Goal: Check status: Check status

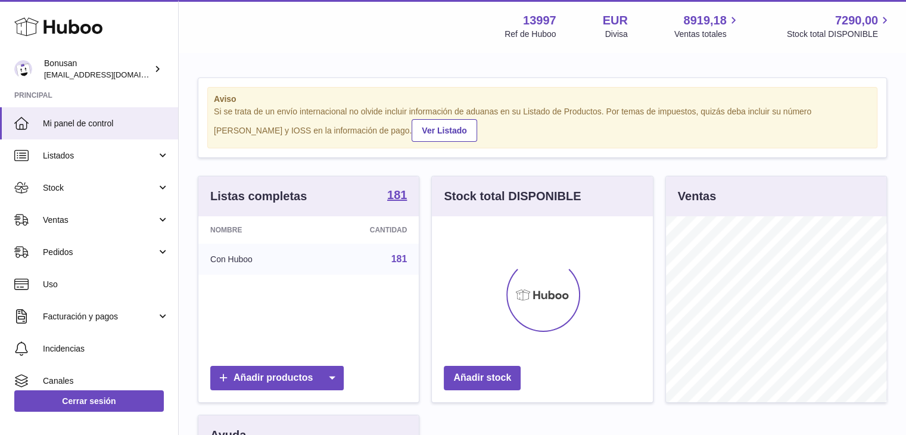
scroll to position [186, 221]
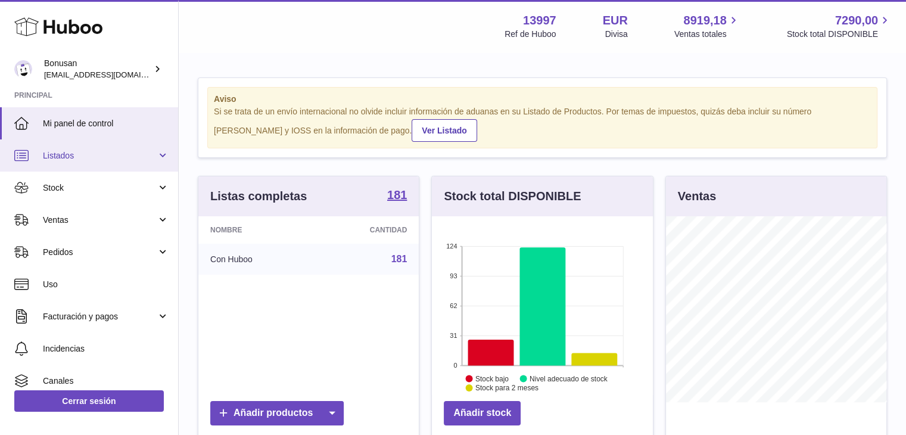
click at [86, 158] on span "Listados" at bounding box center [100, 155] width 114 height 11
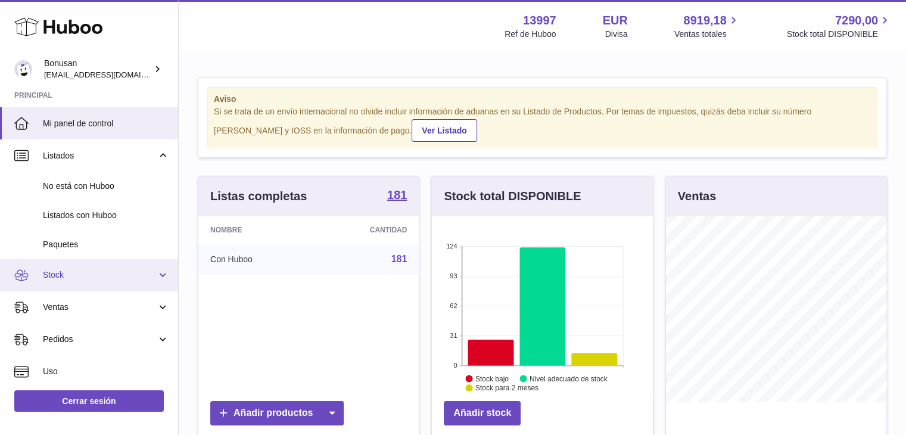
click at [82, 273] on span "Stock" at bounding box center [100, 274] width 114 height 11
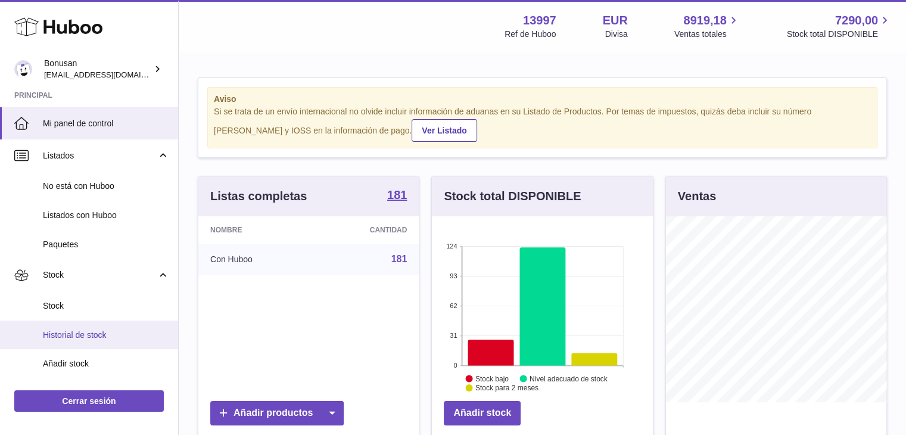
scroll to position [119, 0]
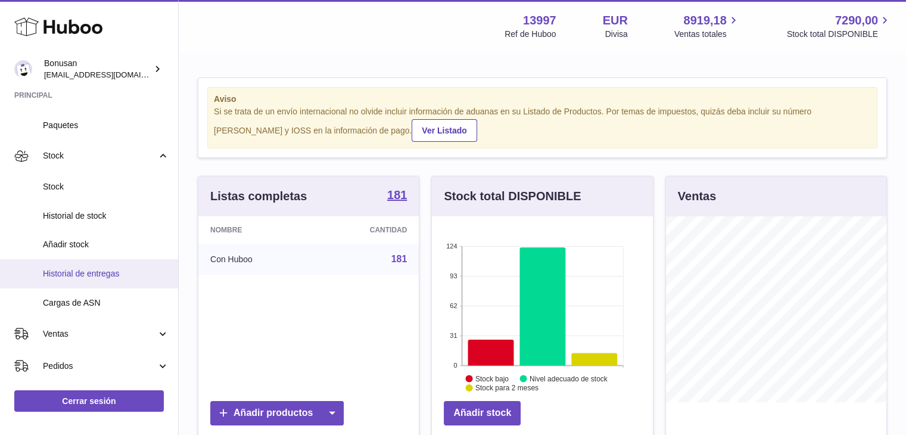
click at [91, 269] on span "Historial de entregas" at bounding box center [106, 273] width 126 height 11
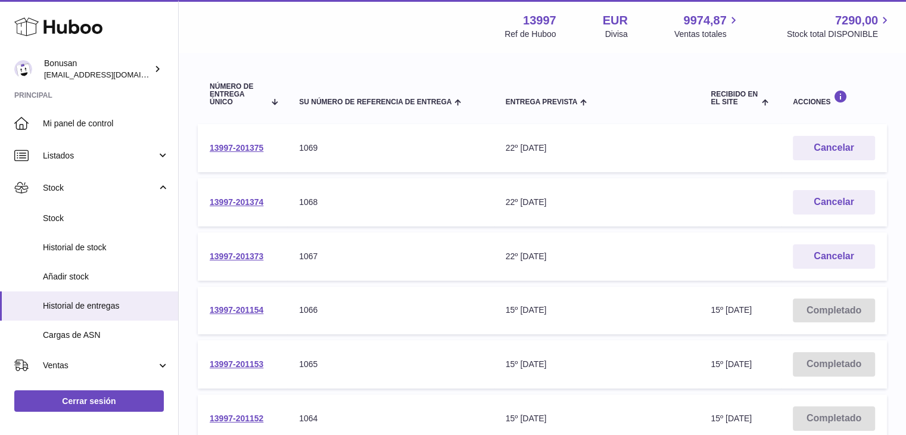
scroll to position [179, 0]
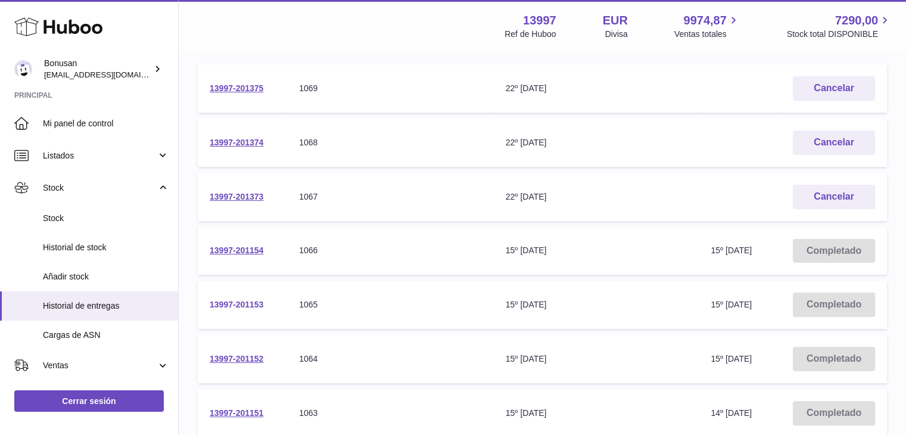
click at [238, 304] on link "13997-201153" at bounding box center [237, 305] width 54 height 10
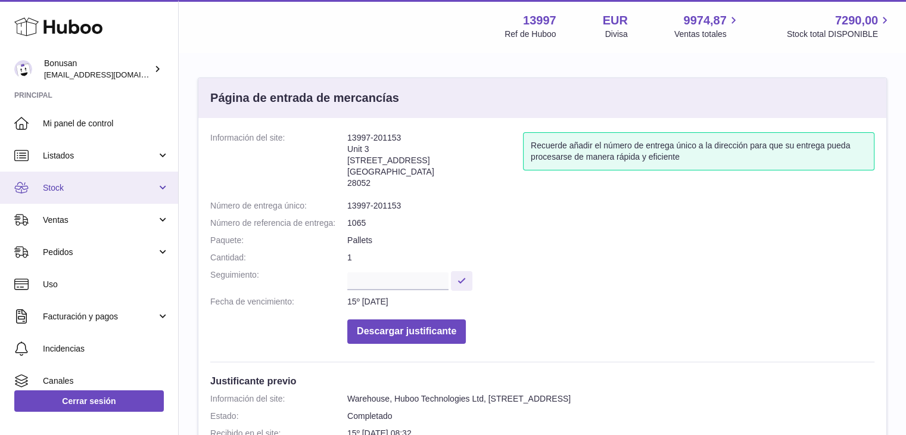
click at [60, 186] on span "Stock" at bounding box center [100, 187] width 114 height 11
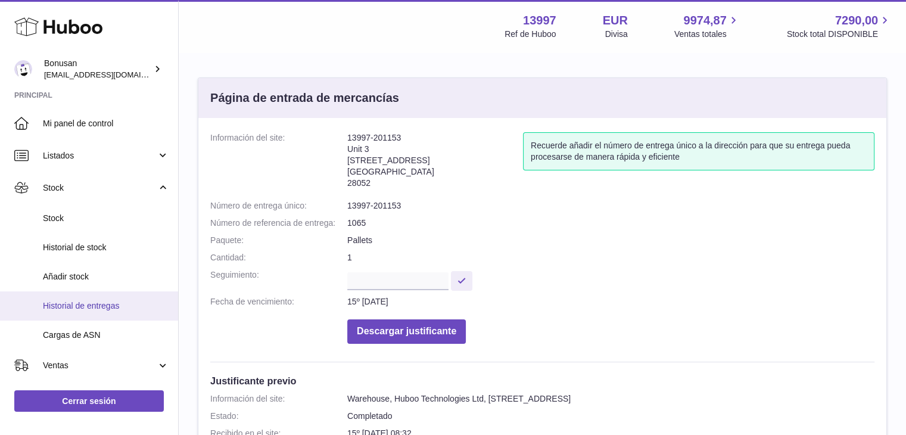
click at [77, 304] on span "Historial de entregas" at bounding box center [106, 305] width 126 height 11
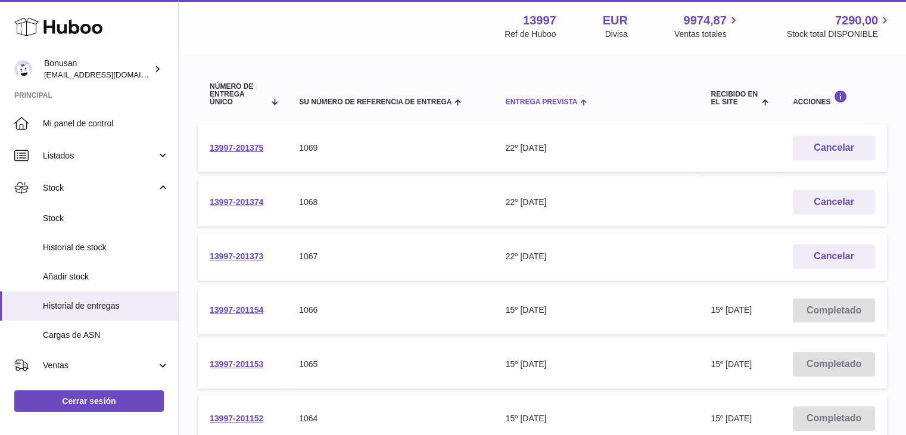
scroll to position [179, 0]
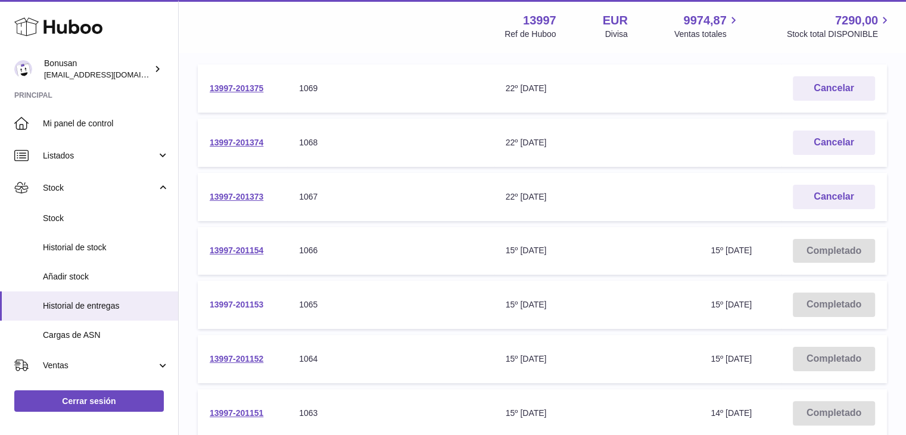
click at [246, 303] on link "13997-201153" at bounding box center [237, 305] width 54 height 10
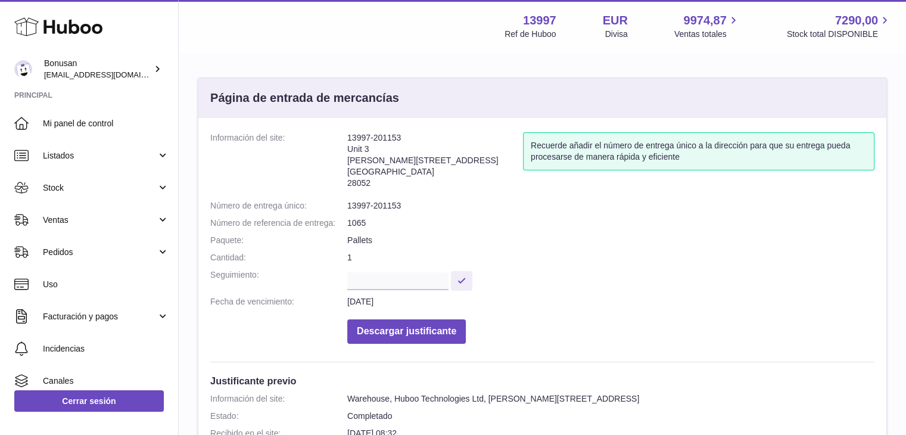
drag, startPoint x: 410, startPoint y: 138, endPoint x: 344, endPoint y: 139, distance: 66.7
click at [344, 139] on dl "Información del site: 13997-201153 [STREET_ADDRESS][PERSON_NAME] Recuerde añadi…" at bounding box center [542, 240] width 664 height 217
copy dl "Información del site: 13997-201153"
